Goal: Navigation & Orientation: Find specific page/section

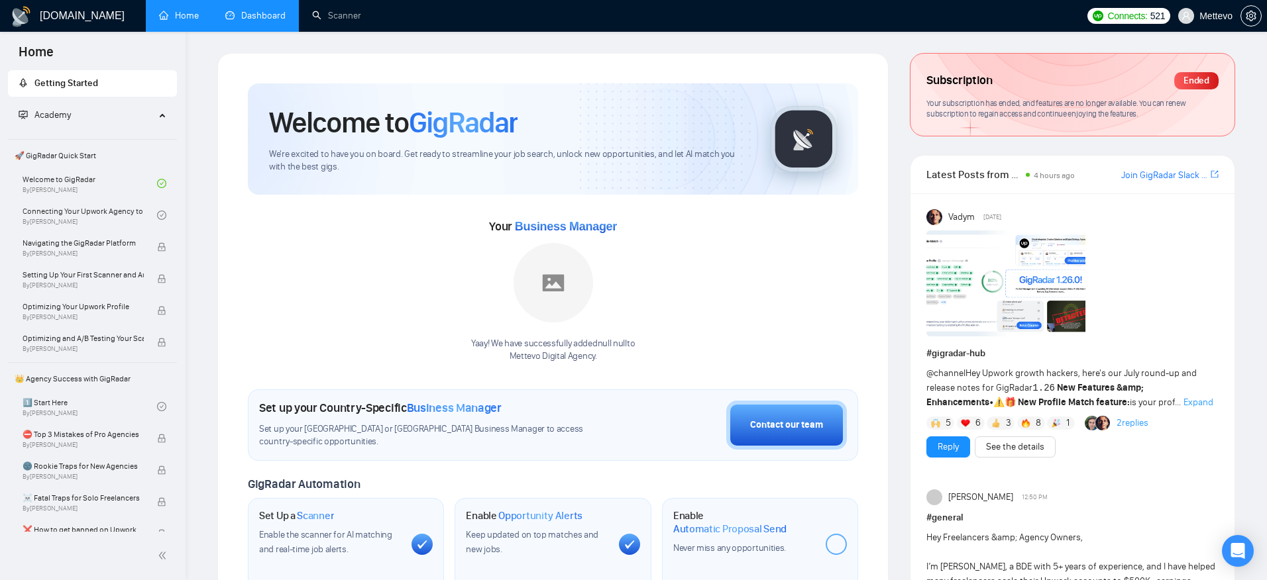
click at [286, 10] on link "Dashboard" at bounding box center [255, 15] width 60 height 11
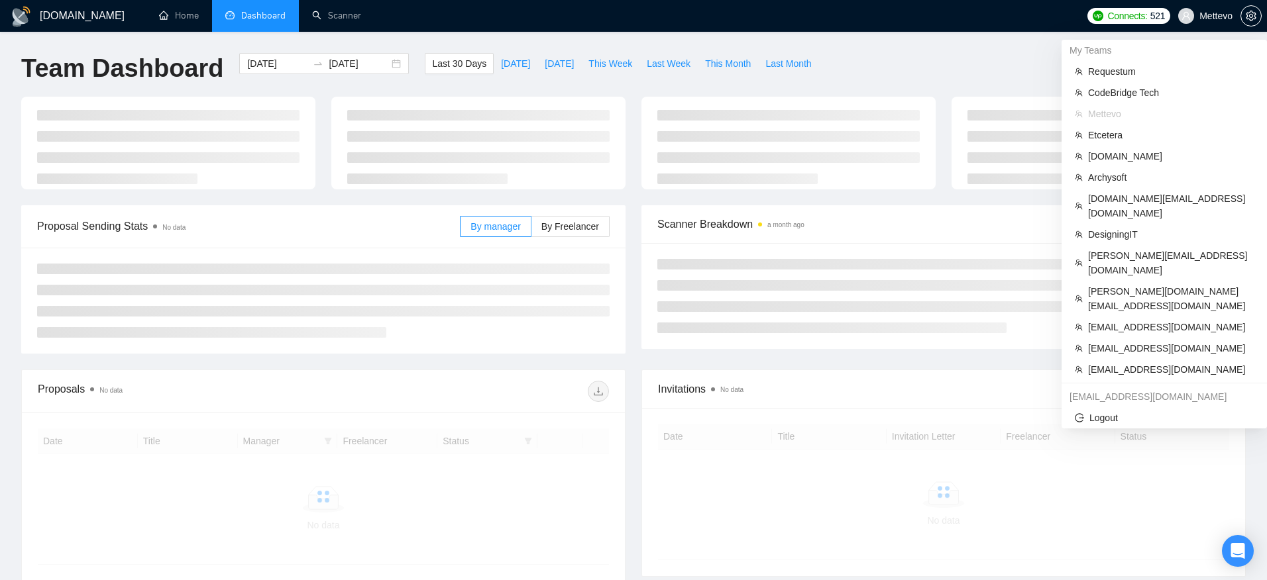
click at [1220, 23] on span "Mettevo" at bounding box center [1205, 16] width 70 height 42
click at [1156, 133] on span "Etcetera" at bounding box center [1171, 135] width 166 height 15
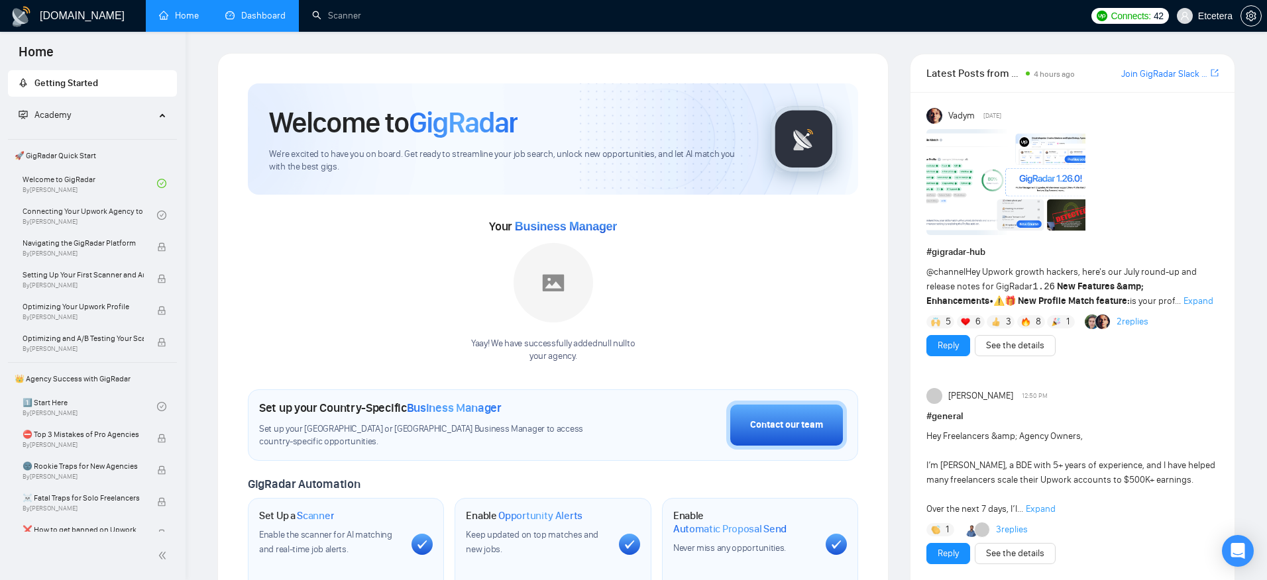
click at [235, 10] on link "Dashboard" at bounding box center [255, 15] width 60 height 11
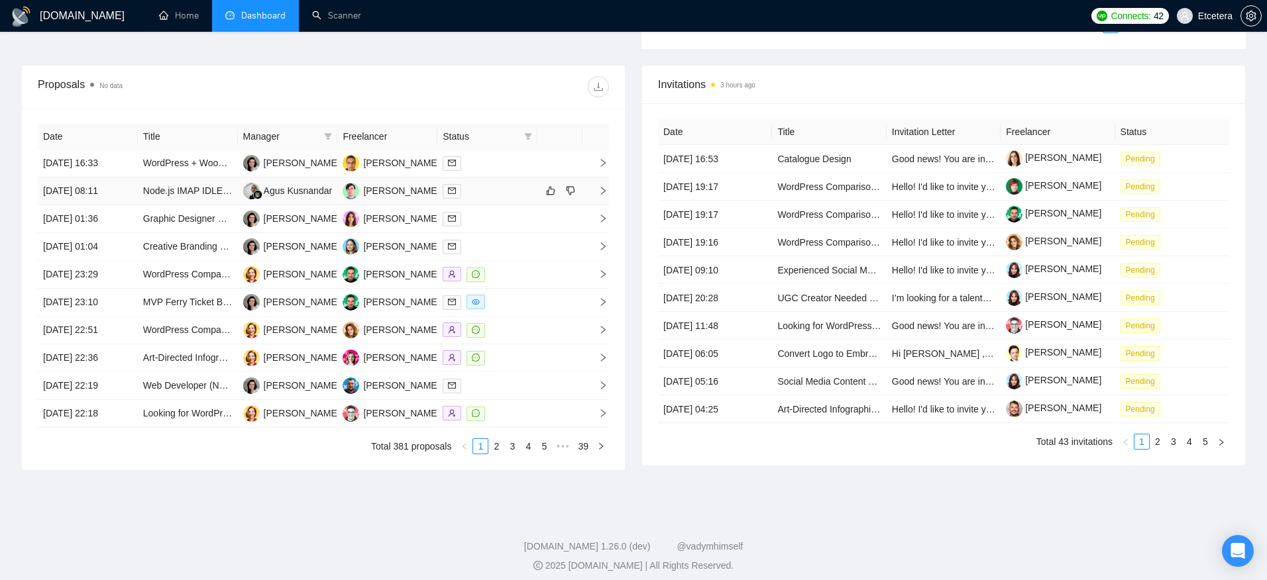
scroll to position [486, 0]
